Goal: Navigation & Orientation: Find specific page/section

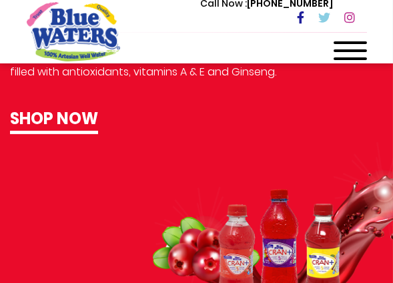
scroll to position [834, 0]
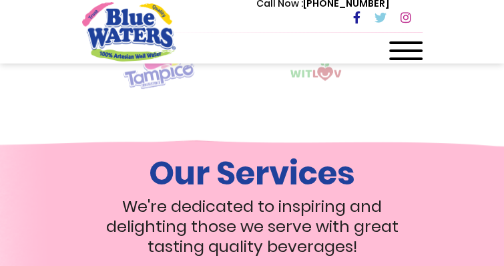
scroll to position [1061, 0]
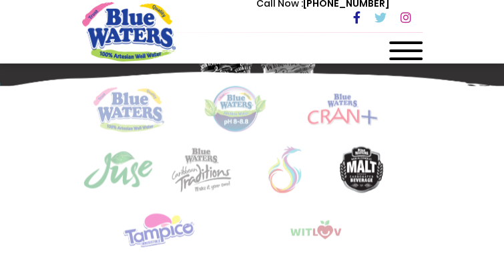
click at [423, 47] on div at bounding box center [405, 54] width 33 height 27
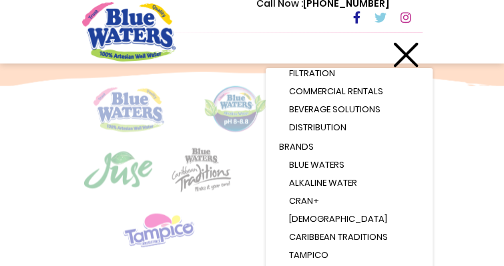
scroll to position [0, 0]
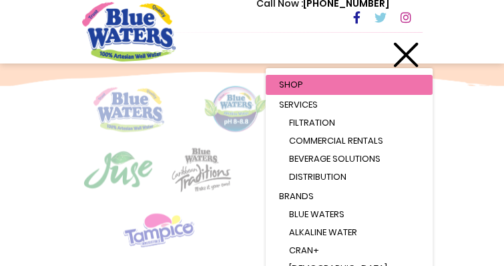
click at [423, 55] on div at bounding box center [405, 54] width 33 height 27
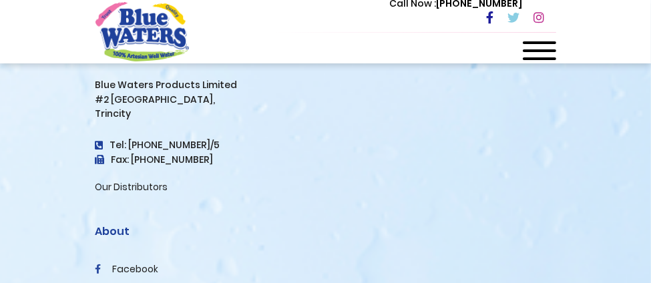
scroll to position [4850, 0]
